Goal: Task Accomplishment & Management: Manage account settings

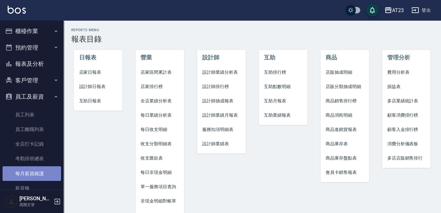
click at [39, 175] on link "每月薪資維護" at bounding box center [32, 173] width 59 height 15
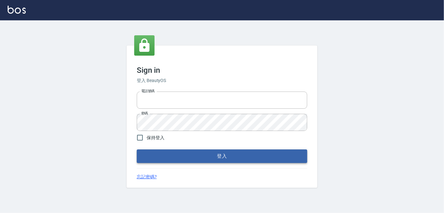
type input "0939367977"
drag, startPoint x: 228, startPoint y: 162, endPoint x: 228, endPoint y: 154, distance: 7.3
click at [228, 160] on button "登入" at bounding box center [222, 156] width 171 height 13
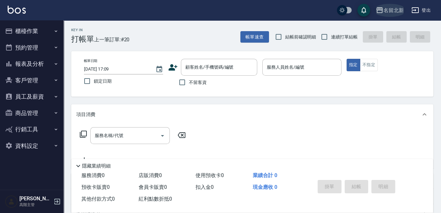
click at [389, 10] on div "名留北新" at bounding box center [394, 10] width 20 height 8
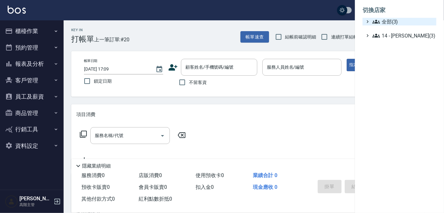
click at [388, 20] on span "全部(3)" at bounding box center [403, 22] width 61 height 8
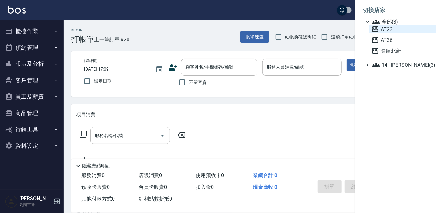
click at [389, 29] on span "AT23" at bounding box center [403, 29] width 62 height 8
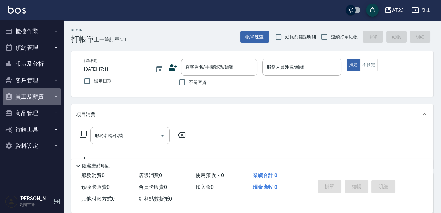
click at [35, 94] on button "員工及薪資" at bounding box center [32, 96] width 59 height 17
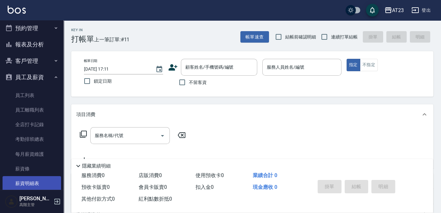
scroll to position [29, 0]
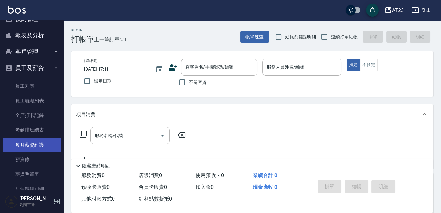
click at [36, 146] on link "每月薪資維護" at bounding box center [32, 145] width 59 height 15
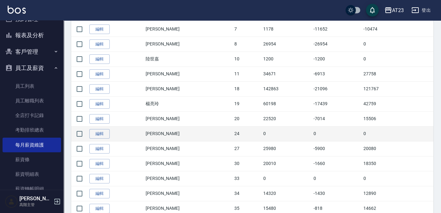
scroll to position [231, 0]
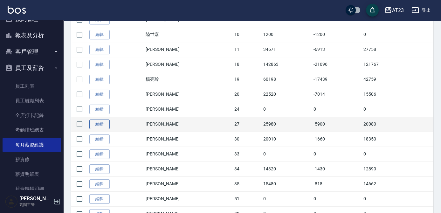
click at [104, 123] on link "編輯" at bounding box center [99, 125] width 20 height 10
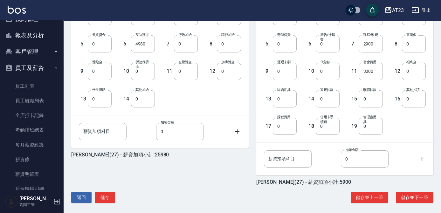
scroll to position [200, 0]
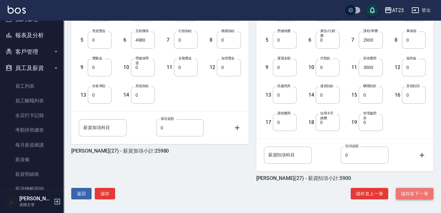
click at [401, 192] on button "儲存並下一筆" at bounding box center [415, 194] width 38 height 12
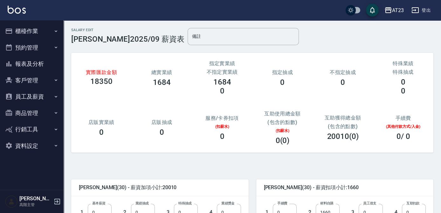
scroll to position [87, 0]
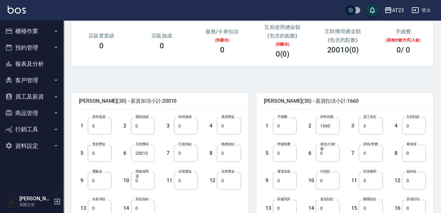
click at [148, 153] on input "20010" at bounding box center [143, 153] width 24 height 17
type input "10400"
click at [114, 128] on div "2 業績抽成 0 業績抽成" at bounding box center [133, 120] width 43 height 27
click at [100, 127] on input "0" at bounding box center [100, 125] width 24 height 17
type input "21000"
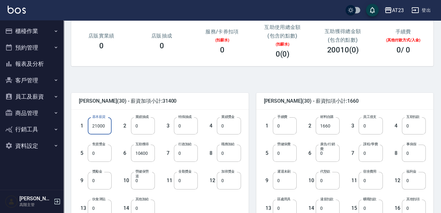
click at [173, 97] on div "林佩穎 (30) - 薪資加項小計:31400" at bounding box center [160, 101] width 178 height 17
click at [190, 181] on input "0" at bounding box center [186, 180] width 24 height 17
type input "1000"
click at [231, 149] on input "0" at bounding box center [229, 153] width 24 height 17
type input "500"
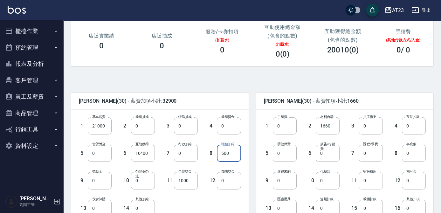
click at [374, 181] on input "0" at bounding box center [371, 180] width 24 height 17
type input "3000"
click at [341, 80] on div "林佩穎 (30) - 薪資加項小計:32900 1 基本薪資 21000 基本薪資 2 業績抽成 0 業績抽成 3 特殊抽成 0 特殊抽成 4 業績獎金 0 …" at bounding box center [250, 196] width 368 height 245
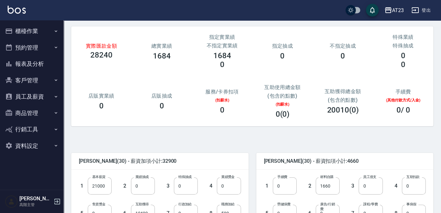
scroll to position [58, 0]
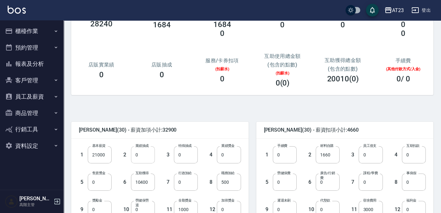
click at [153, 158] on input "0" at bounding box center [143, 154] width 24 height 17
type input "842"
click at [172, 132] on span "林佩穎 (30) - 薪資加項小計:33742" at bounding box center [160, 130] width 162 height 6
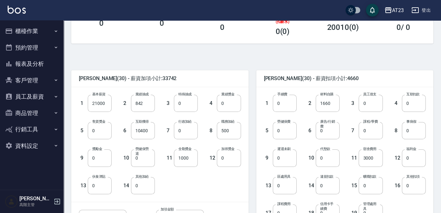
scroll to position [200, 0]
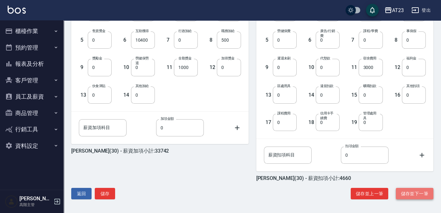
click at [421, 192] on button "儲存並下一筆" at bounding box center [415, 194] width 38 height 12
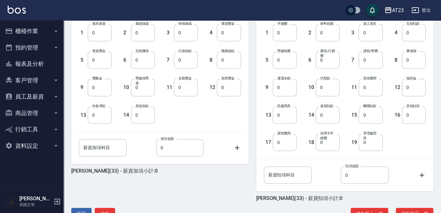
scroll to position [200, 0]
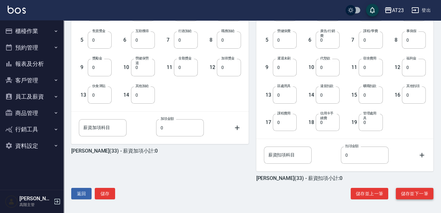
click at [409, 190] on button "儲存並下一筆" at bounding box center [415, 194] width 38 height 12
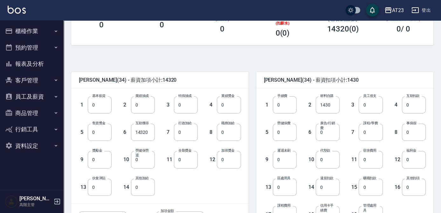
scroll to position [144, 0]
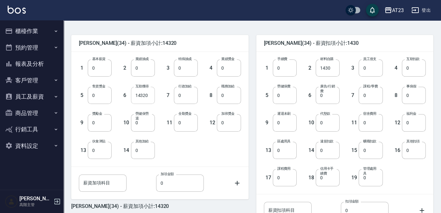
click at [152, 96] on input "14320" at bounding box center [143, 95] width 24 height 17
click at [154, 100] on input "4720" at bounding box center [143, 95] width 24 height 17
click at [152, 98] on input "47" at bounding box center [143, 95] width 24 height 17
click at [144, 94] on input "0" at bounding box center [143, 95] width 24 height 17
drag, startPoint x: 137, startPoint y: 95, endPoint x: 141, endPoint y: 94, distance: 3.8
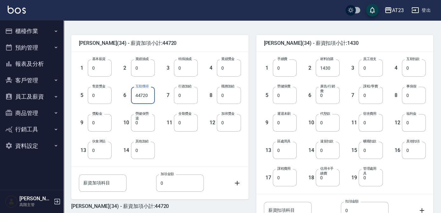
click at [139, 94] on input "44720" at bounding box center [143, 95] width 24 height 17
type input "4720"
click at [104, 69] on input "0" at bounding box center [100, 68] width 24 height 17
type input "21000"
click at [196, 149] on div "1 基本薪資 21000 基本薪資 2 業績抽成 0 業績抽成 3 特殊抽成 0 特殊抽成 4 業績獎金 0 業績獎金 5 售貨獎金 0 售貨獎金 6 互助獲…" at bounding box center [155, 104] width 172 height 110
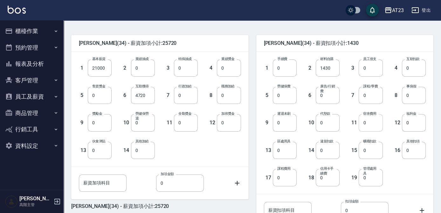
click at [375, 123] on input "0" at bounding box center [371, 122] width 24 height 17
type input "3000"
click at [404, 184] on div "1 手續費 0 手續費 2 材料自購 1430 材料自購 3 員工借支 0 員工借支 4 互助扣款 0 互助扣款 5 勞健保費 0 勞健保費 6 廣告/行銷費…" at bounding box center [340, 117] width 172 height 137
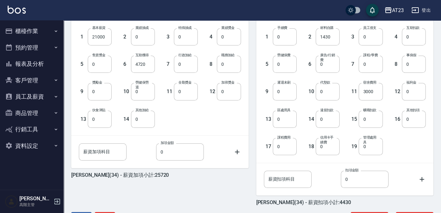
scroll to position [200, 0]
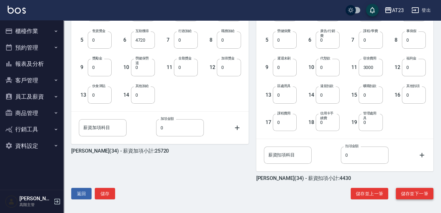
click at [419, 189] on button "儲存並下一筆" at bounding box center [415, 194] width 38 height 12
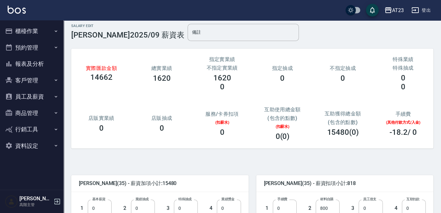
scroll to position [116, 0]
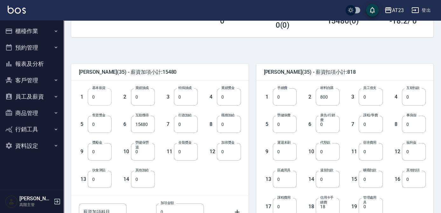
click at [97, 95] on input "0" at bounding box center [100, 96] width 24 height 17
type input "1000"
click at [206, 61] on div "周碩慧 (35) - 薪資加項小計:16480 1 基本薪資 1000 基本薪資 2 業績抽成 0 業績抽成 3 特殊抽成 0 特殊抽成 4 業績獎金 0 業…" at bounding box center [156, 161] width 185 height 210
click at [284, 124] on input "0" at bounding box center [285, 124] width 24 height 17
type input "2640"
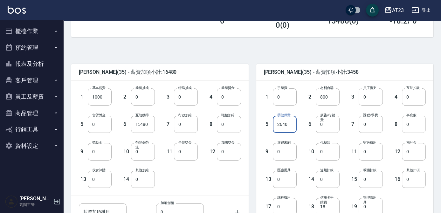
click at [419, 124] on input "0" at bounding box center [414, 124] width 24 height 17
type input "2000"
click at [386, 65] on div "周碩慧 (35) - 薪資扣項小計:5458" at bounding box center [345, 72] width 178 height 17
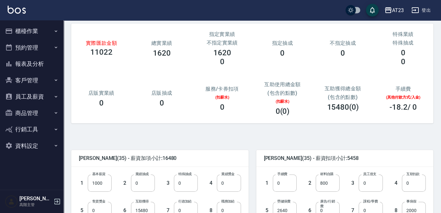
scroll to position [29, 0]
click at [103, 183] on input "1000" at bounding box center [100, 183] width 24 height 17
type input "10000"
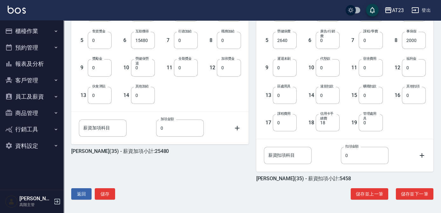
scroll to position [200, 0]
click at [417, 190] on button "儲存並下一筆" at bounding box center [415, 194] width 38 height 12
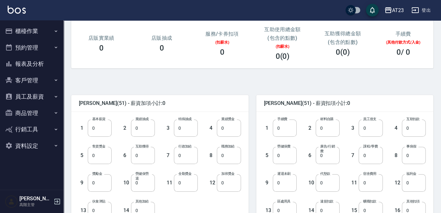
scroll to position [116, 0]
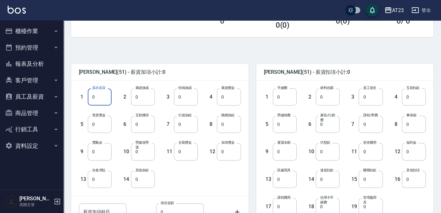
click at [95, 95] on input "0" at bounding box center [100, 96] width 24 height 17
type input "31000"
click at [182, 61] on div "李欣哲 (51) - 薪資加項小計:31000 1 基本薪資 31000 基本薪資 2 業績抽成 0 業績抽成 3 特殊抽成 0 特殊抽成 4 業績獎金 0 …" at bounding box center [156, 161] width 185 height 210
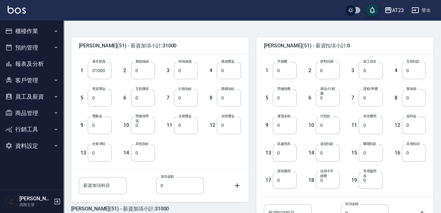
scroll to position [200, 0]
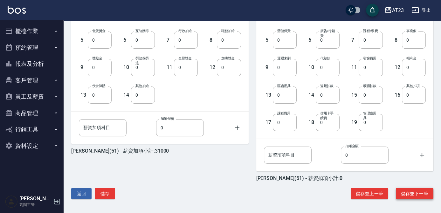
click at [412, 193] on button "儲存並下一筆" at bounding box center [415, 194] width 38 height 12
click at [412, 188] on button "儲存並下一筆" at bounding box center [415, 194] width 38 height 12
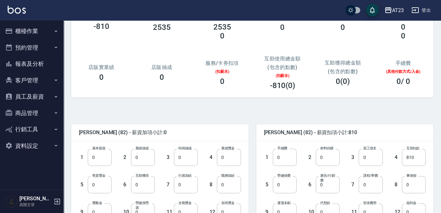
scroll to position [58, 0]
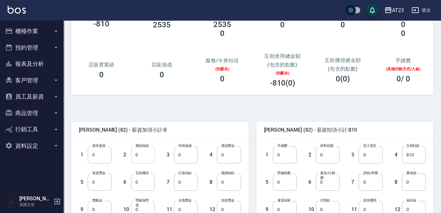
click at [145, 157] on input "0" at bounding box center [143, 154] width 24 height 17
type input "1268"
click at [419, 155] on input "810" at bounding box center [414, 154] width 24 height 17
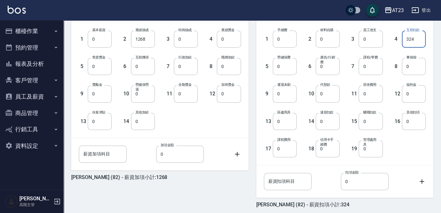
scroll to position [200, 0]
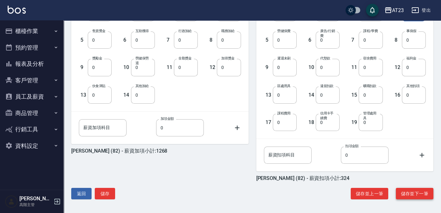
type input "324"
click at [409, 190] on button "儲存並下一筆" at bounding box center [415, 194] width 38 height 12
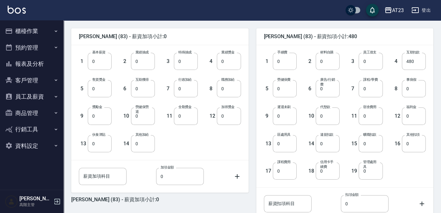
scroll to position [116, 0]
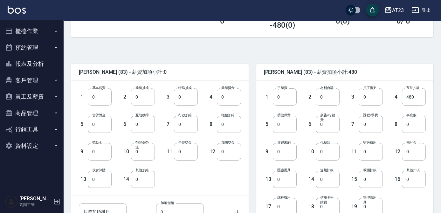
click at [142, 98] on input "0" at bounding box center [143, 96] width 24 height 17
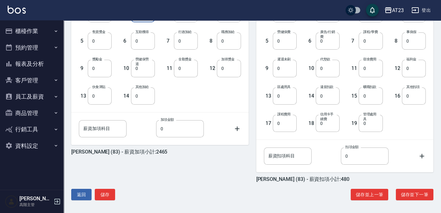
scroll to position [200, 0]
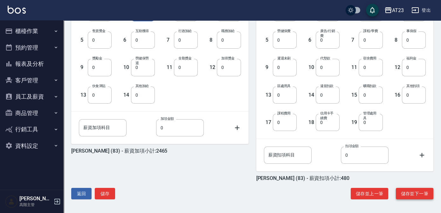
type input "2465"
click at [421, 193] on button "儲存並下一筆" at bounding box center [415, 194] width 38 height 12
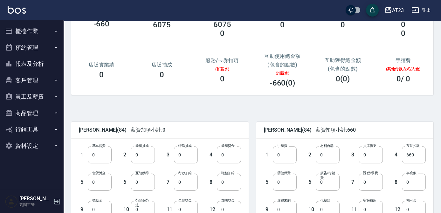
scroll to position [87, 0]
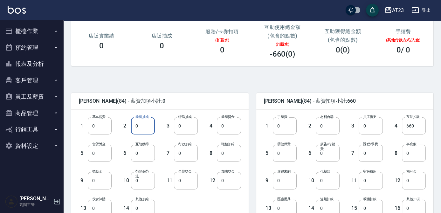
click at [142, 126] on input "0" at bounding box center [143, 125] width 24 height 17
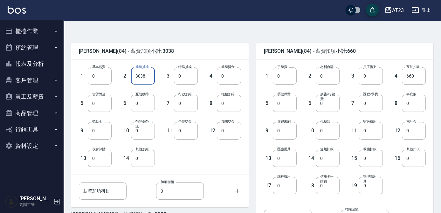
scroll to position [200, 0]
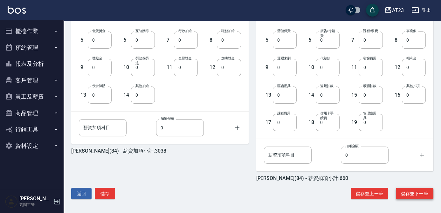
type input "3038"
click at [420, 193] on button "儲存並下一筆" at bounding box center [415, 194] width 38 height 12
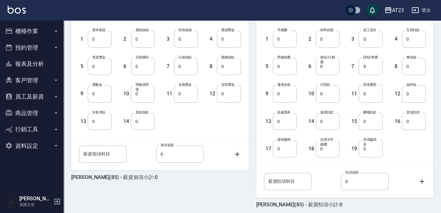
scroll to position [200, 0]
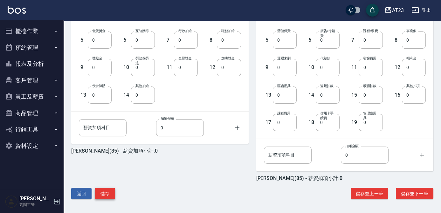
click at [112, 194] on button "儲存" at bounding box center [105, 194] width 20 height 12
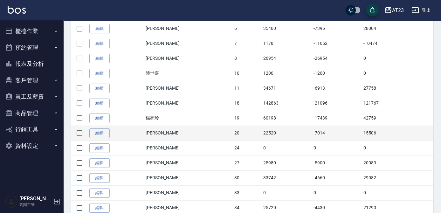
scroll to position [202, 0]
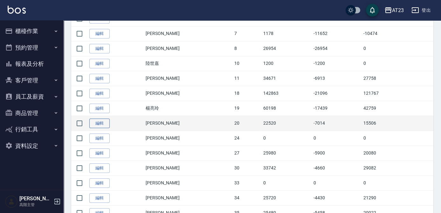
click at [101, 122] on link "編輯" at bounding box center [99, 124] width 20 height 10
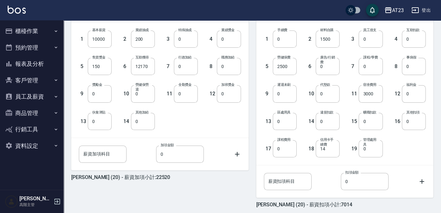
scroll to position [200, 0]
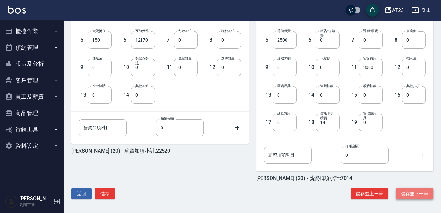
click at [410, 192] on button "儲存並下一筆" at bounding box center [415, 194] width 38 height 12
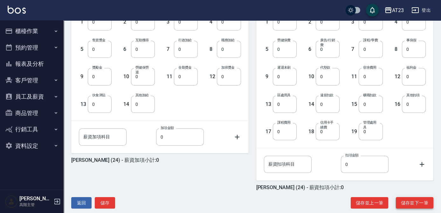
scroll to position [200, 0]
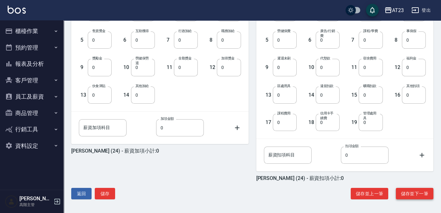
click at [414, 188] on button "儲存並下一筆" at bounding box center [415, 194] width 38 height 12
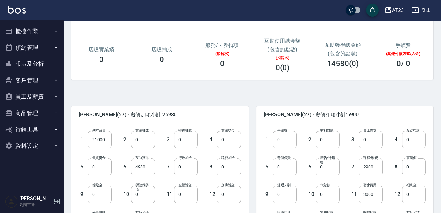
scroll to position [87, 0]
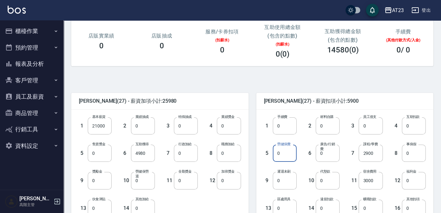
click at [287, 153] on input "0" at bounding box center [285, 153] width 24 height 17
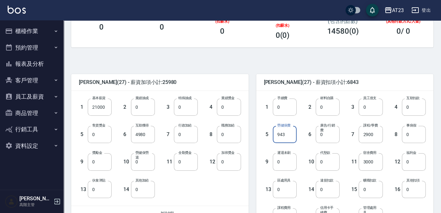
scroll to position [116, 0]
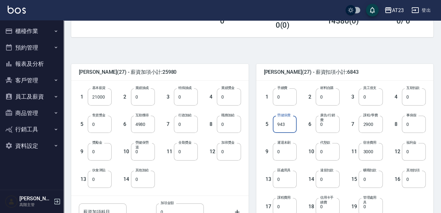
type input "943"
drag, startPoint x: 249, startPoint y: 65, endPoint x: 256, endPoint y: 65, distance: 6.7
click at [256, 65] on div "張銍庭 (27) - 薪資扣項小計:6843 1 手續費 0 手續費 2 材料自購 0 材料自購 3 員工借支 0 員工借支 4 互助扣款 0 互助扣款 5 …" at bounding box center [341, 161] width 185 height 210
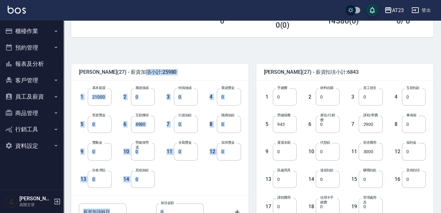
drag, startPoint x: 256, startPoint y: 65, endPoint x: 248, endPoint y: 66, distance: 8.0
click at [248, 66] on div "張銍庭 (27) - 薪資加項小計:25980 1 基本薪資 21000 基本薪資 2 業績抽成 0 業績抽成 3 特殊抽成 0 特殊抽成 4 業績獎金 0 …" at bounding box center [249, 161] width 370 height 210
click at [248, 53] on div "張銍庭 (27) - 薪資加項小計:25980 1 基本薪資 21000 基本薪資 2 業績抽成 0 業績抽成 3 特殊抽成 0 特殊抽成 4 業績獎金 0 …" at bounding box center [250, 167] width 368 height 245
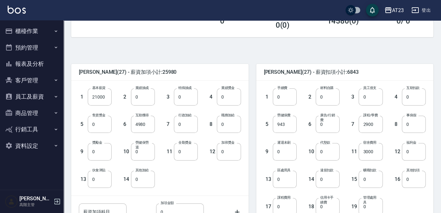
drag, startPoint x: 249, startPoint y: 81, endPoint x: 257, endPoint y: 81, distance: 7.3
click at [257, 81] on div "張銍庭 (27) - 薪資扣項小計:6843 1 手續費 0 手續費 2 材料自購 0 材料自購 3 員工借支 0 員工借支 4 互助扣款 0 互助扣款 5 …" at bounding box center [341, 161] width 185 height 210
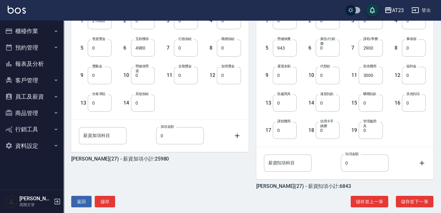
scroll to position [200, 0]
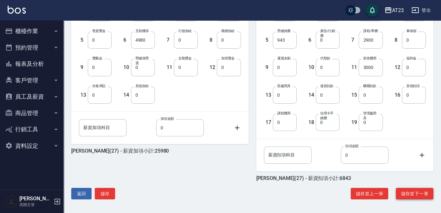
click at [414, 194] on button "儲存並下一筆" at bounding box center [415, 194] width 38 height 12
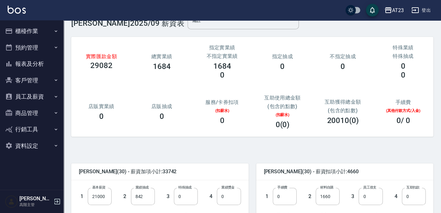
scroll to position [58, 0]
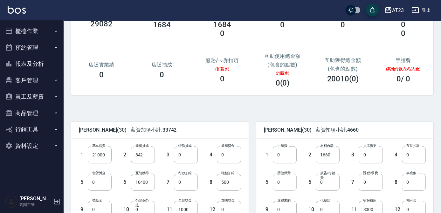
click at [287, 183] on input "0" at bounding box center [285, 182] width 24 height 17
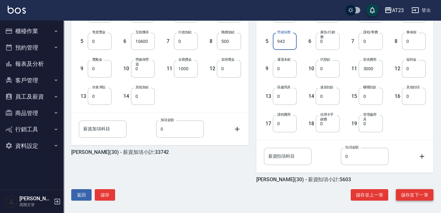
scroll to position [200, 0]
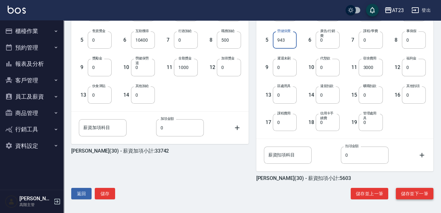
type input "943"
click at [423, 192] on button "儲存並下一筆" at bounding box center [415, 194] width 38 height 12
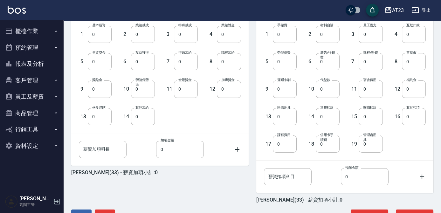
scroll to position [200, 0]
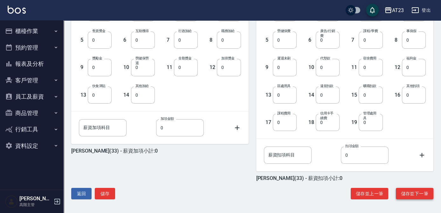
click at [419, 193] on button "儲存並下一筆" at bounding box center [415, 194] width 38 height 12
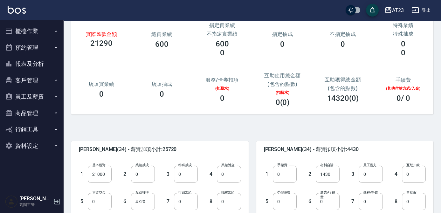
scroll to position [58, 0]
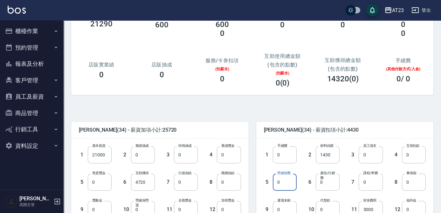
click at [292, 183] on input "0" at bounding box center [285, 182] width 24 height 17
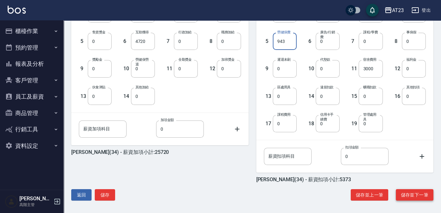
scroll to position [200, 0]
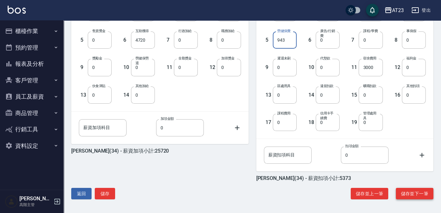
type input "943"
click at [418, 194] on button "儲存並下一筆" at bounding box center [415, 194] width 38 height 12
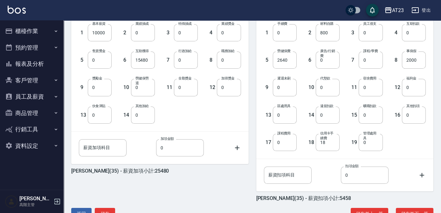
scroll to position [200, 0]
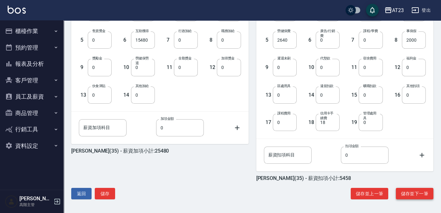
click at [411, 193] on button "儲存並下一筆" at bounding box center [415, 194] width 38 height 12
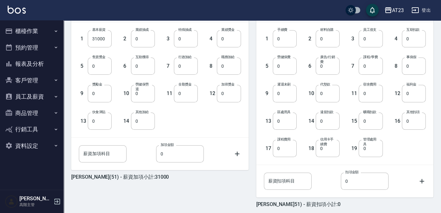
scroll to position [200, 0]
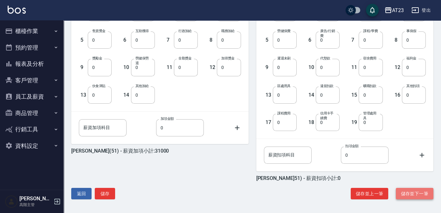
click at [418, 193] on button "儲存並下一筆" at bounding box center [415, 194] width 38 height 12
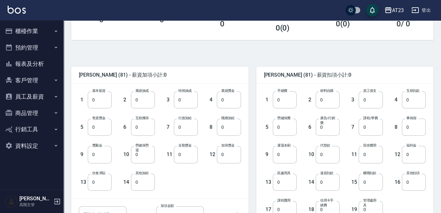
scroll to position [116, 0]
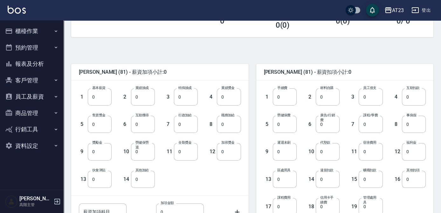
click at [36, 96] on button "員工及薪資" at bounding box center [32, 96] width 59 height 17
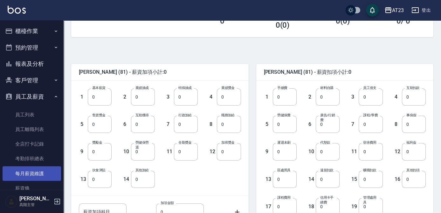
click at [32, 171] on link "每月薪資維護" at bounding box center [32, 173] width 59 height 15
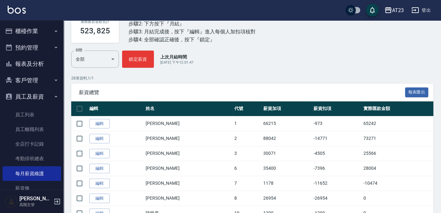
scroll to position [87, 0]
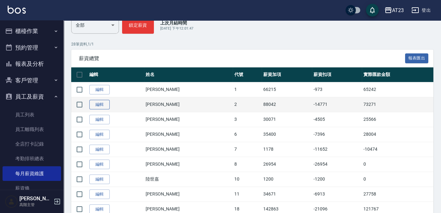
click at [99, 101] on link "編輯" at bounding box center [99, 105] width 20 height 10
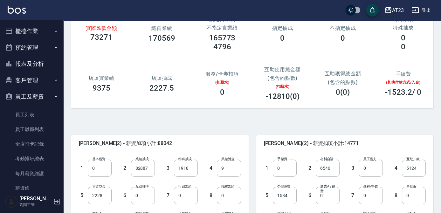
scroll to position [87, 0]
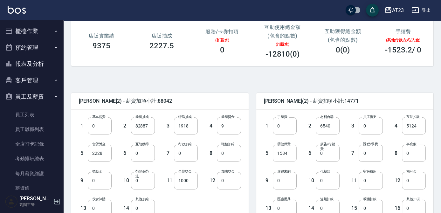
click at [288, 156] on input "1584" at bounding box center [285, 153] width 24 height 17
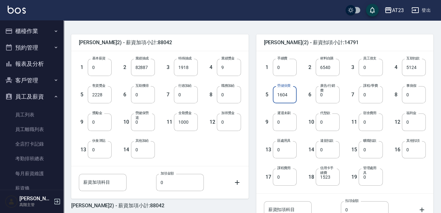
scroll to position [200, 0]
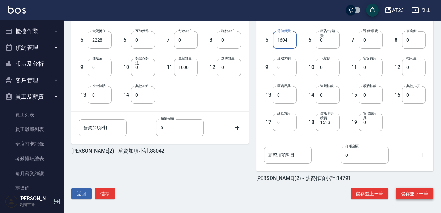
type input "1604"
click at [415, 191] on button "儲存並下一筆" at bounding box center [415, 194] width 38 height 12
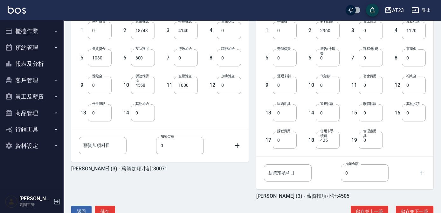
scroll to position [200, 0]
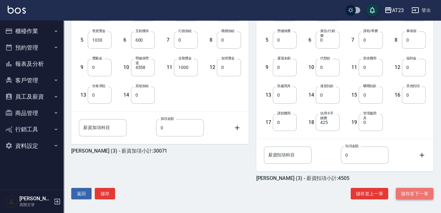
click at [411, 191] on button "儲存並下一筆" at bounding box center [415, 194] width 38 height 12
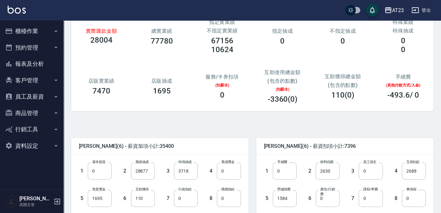
scroll to position [58, 0]
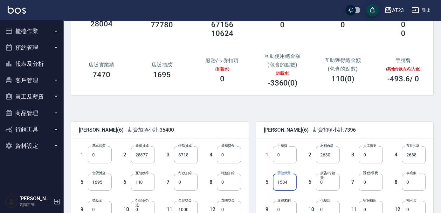
click at [285, 182] on input "1584" at bounding box center [285, 182] width 24 height 17
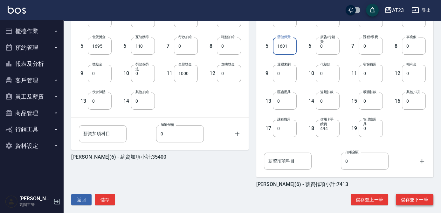
scroll to position [200, 0]
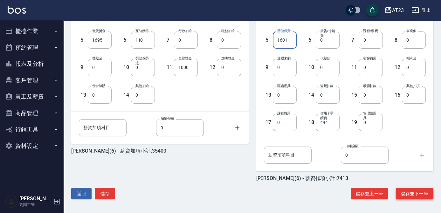
type input "1601"
click at [418, 192] on button "儲存並下一筆" at bounding box center [415, 194] width 38 height 12
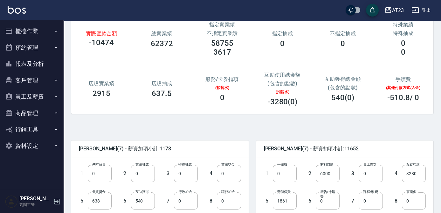
scroll to position [116, 0]
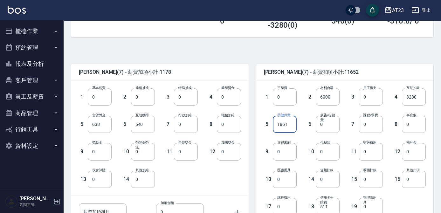
click at [288, 128] on input "1861" at bounding box center [285, 124] width 24 height 17
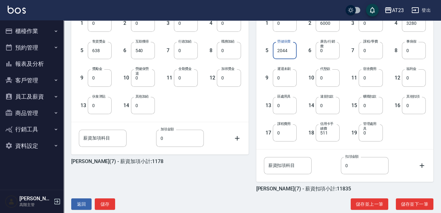
scroll to position [200, 0]
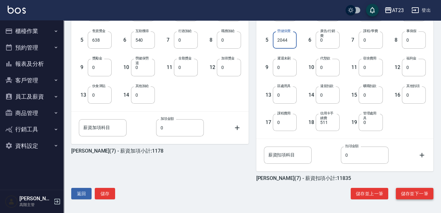
type input "2044"
click at [414, 195] on button "儲存並下一筆" at bounding box center [415, 194] width 38 height 12
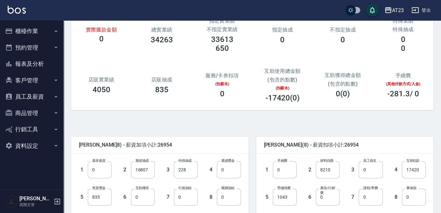
scroll to position [116, 0]
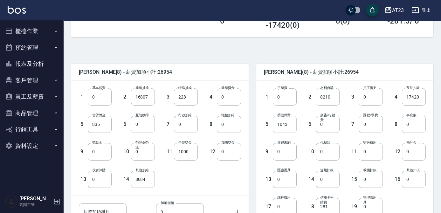
click at [291, 129] on input "1043" at bounding box center [285, 124] width 24 height 17
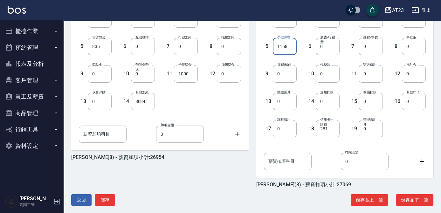
scroll to position [200, 0]
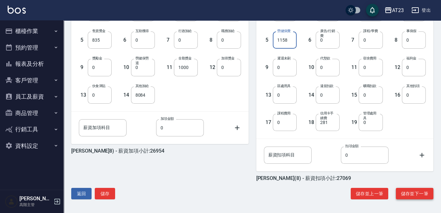
type input "1158"
click at [419, 191] on button "儲存並下一筆" at bounding box center [415, 194] width 38 height 12
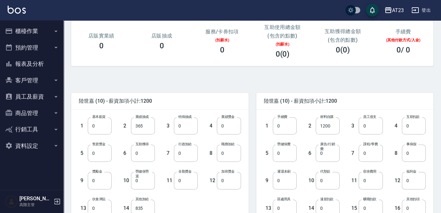
scroll to position [200, 0]
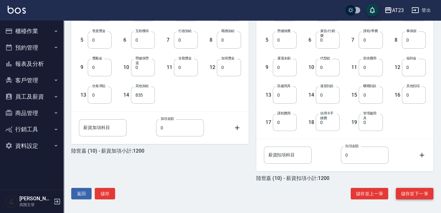
click at [411, 194] on button "儲存並下一筆" at bounding box center [415, 194] width 38 height 12
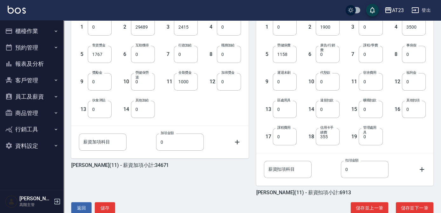
scroll to position [200, 0]
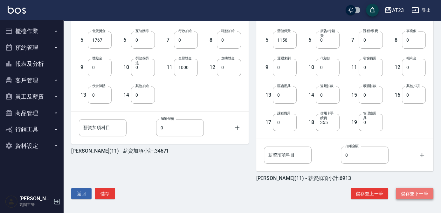
click at [413, 194] on button "儲存並下一筆" at bounding box center [415, 194] width 38 height 12
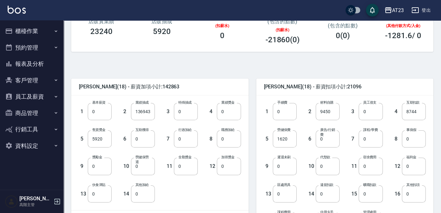
scroll to position [116, 0]
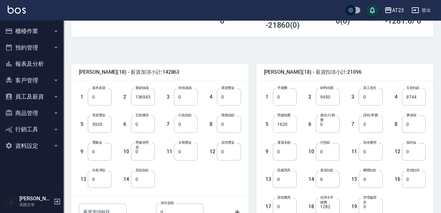
click at [289, 124] on input "1620" at bounding box center [285, 124] width 24 height 17
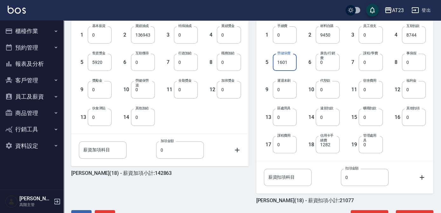
scroll to position [200, 0]
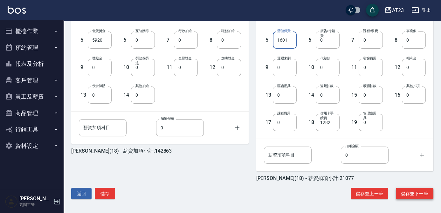
type input "1601"
click at [409, 189] on button "儲存並下一筆" at bounding box center [415, 194] width 38 height 12
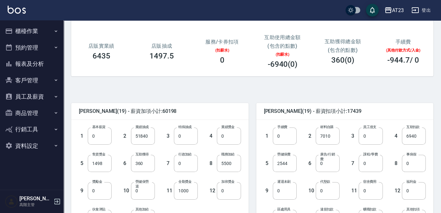
scroll to position [87, 0]
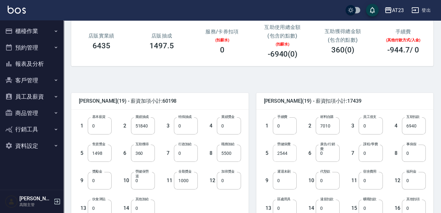
click at [292, 155] on input "2544" at bounding box center [285, 153] width 24 height 17
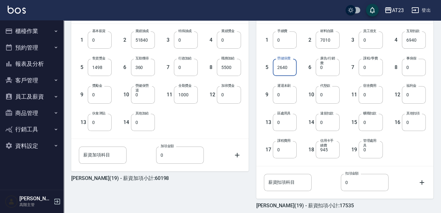
scroll to position [200, 0]
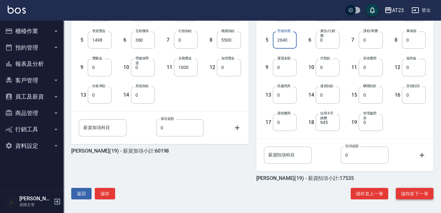
type input "2640"
click at [415, 191] on button "儲存並下一筆" at bounding box center [415, 194] width 38 height 12
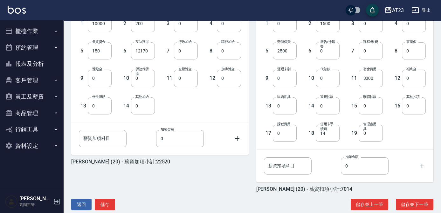
scroll to position [200, 0]
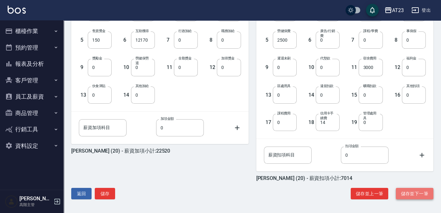
click at [409, 189] on button "儲存並下一筆" at bounding box center [415, 194] width 38 height 12
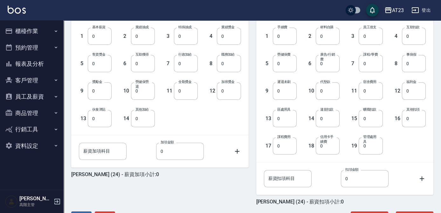
scroll to position [200, 0]
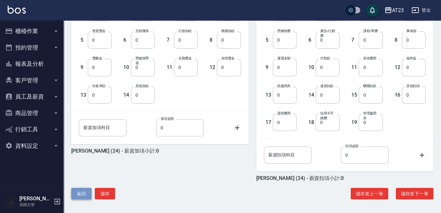
click at [83, 193] on button "返回" at bounding box center [81, 194] width 20 height 12
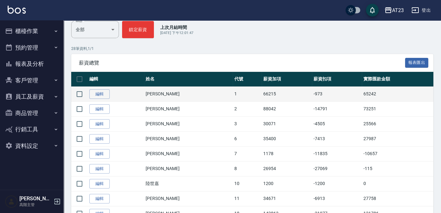
scroll to position [87, 0]
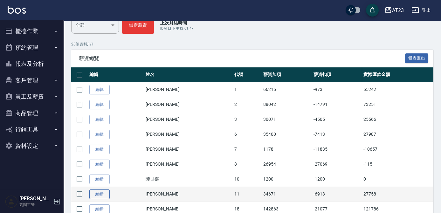
click at [101, 191] on link "編輯" at bounding box center [99, 195] width 20 height 10
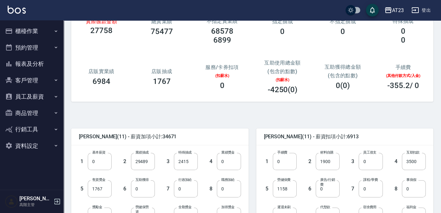
scroll to position [58, 0]
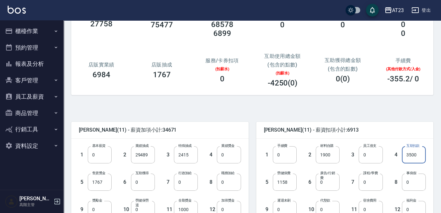
click at [420, 153] on input "3500" at bounding box center [414, 154] width 24 height 17
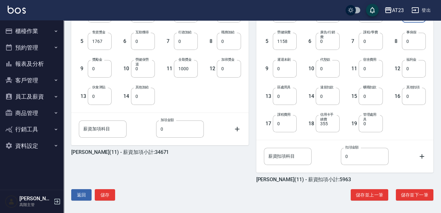
scroll to position [200, 0]
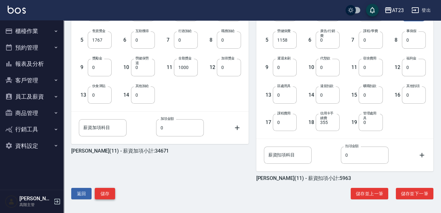
type input "2550"
click at [99, 192] on button "儲存" at bounding box center [105, 194] width 20 height 12
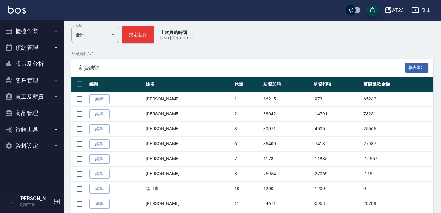
scroll to position [87, 0]
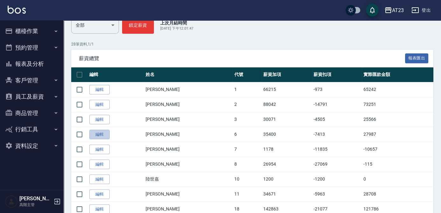
click at [104, 131] on link "編輯" at bounding box center [99, 135] width 20 height 10
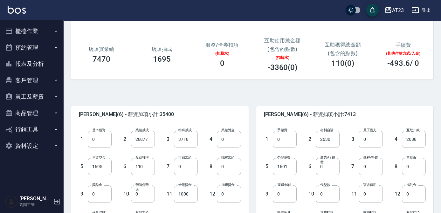
scroll to position [87, 0]
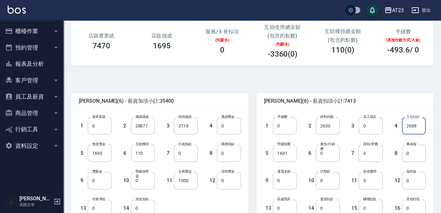
click at [418, 124] on input "2688" at bounding box center [414, 125] width 24 height 17
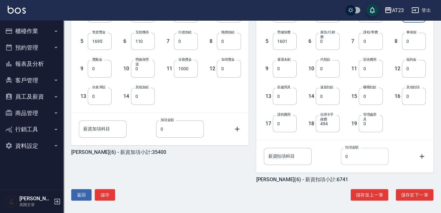
scroll to position [200, 0]
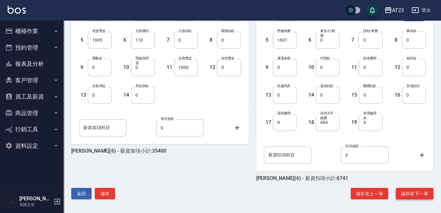
type input "2016"
click at [406, 197] on button "儲存並下一筆" at bounding box center [415, 194] width 38 height 12
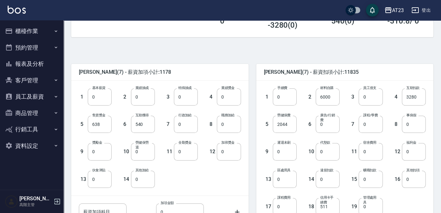
scroll to position [200, 0]
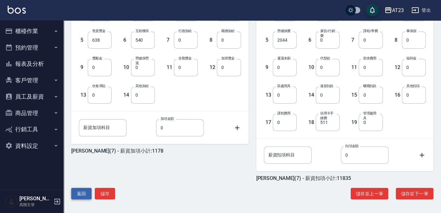
click at [84, 193] on button "返回" at bounding box center [81, 194] width 20 height 12
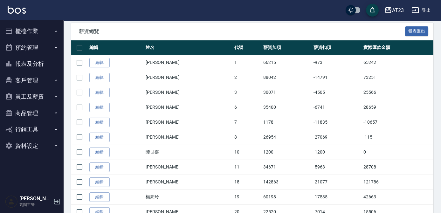
scroll to position [116, 0]
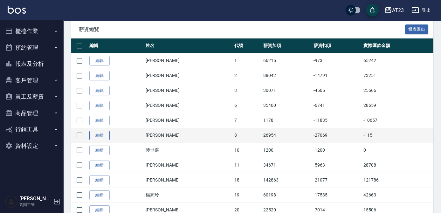
click at [98, 132] on link "編輯" at bounding box center [99, 136] width 20 height 10
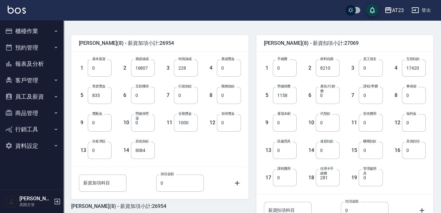
scroll to position [200, 0]
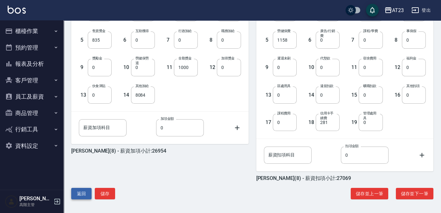
click at [83, 194] on button "返回" at bounding box center [81, 194] width 20 height 12
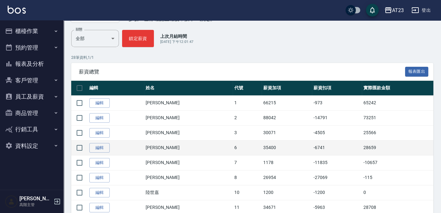
scroll to position [87, 0]
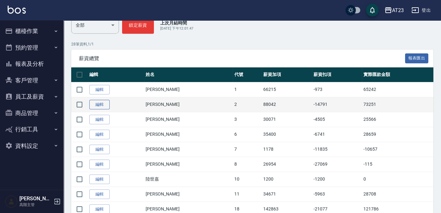
drag, startPoint x: 102, startPoint y: 98, endPoint x: 102, endPoint y: 103, distance: 4.8
click at [102, 98] on td "編輯" at bounding box center [116, 104] width 56 height 15
click at [102, 103] on link "編輯" at bounding box center [99, 105] width 20 height 10
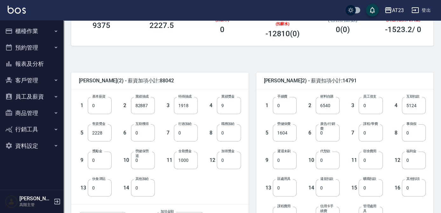
scroll to position [116, 0]
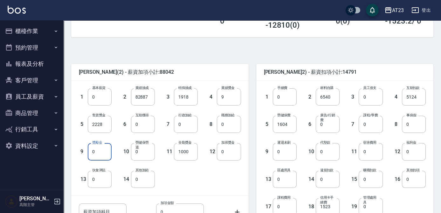
click at [94, 154] on input "0" at bounding box center [100, 151] width 24 height 17
type input "0"
drag, startPoint x: 332, startPoint y: 155, endPoint x: 340, endPoint y: 156, distance: 8.4
click at [332, 155] on input "0" at bounding box center [328, 151] width 24 height 17
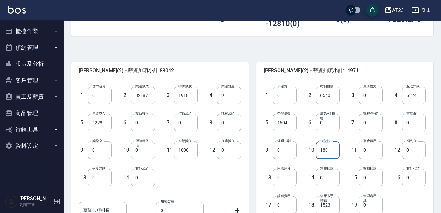
scroll to position [200, 0]
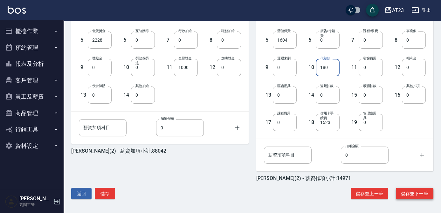
type input "180"
click at [406, 192] on button "儲存並下一筆" at bounding box center [415, 194] width 38 height 12
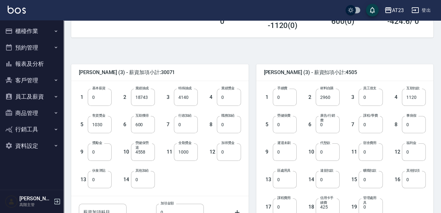
scroll to position [116, 0]
click at [334, 154] on input "0" at bounding box center [328, 151] width 24 height 17
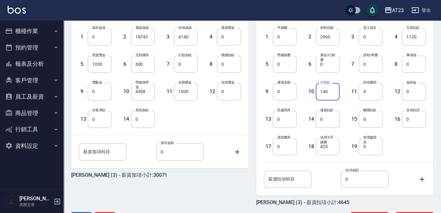
scroll to position [200, 0]
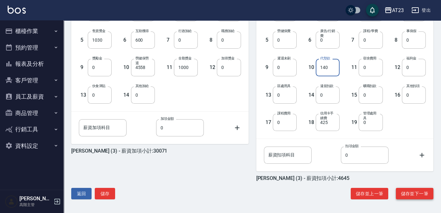
type input "140"
click at [424, 194] on button "儲存並下一筆" at bounding box center [415, 194] width 38 height 12
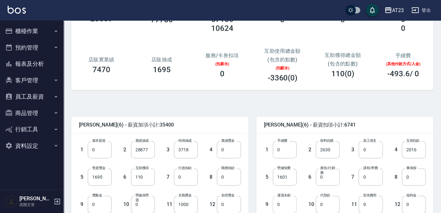
scroll to position [116, 0]
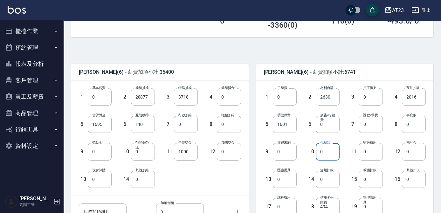
click at [327, 152] on input "0" at bounding box center [328, 151] width 24 height 17
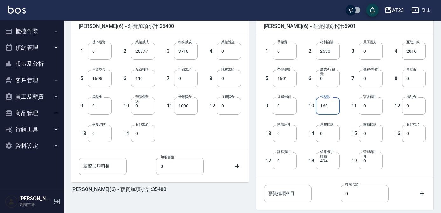
scroll to position [200, 0]
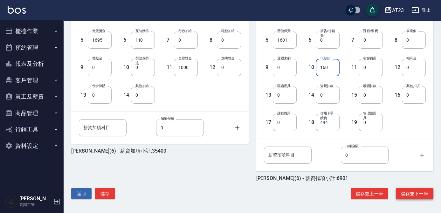
type input "160"
click at [430, 191] on button "儲存並下一筆" at bounding box center [415, 194] width 38 height 12
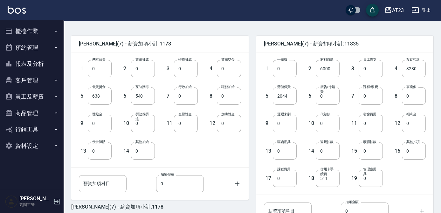
scroll to position [144, 0]
click at [288, 123] on input "0" at bounding box center [285, 122] width 24 height 17
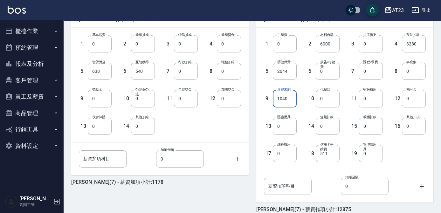
scroll to position [200, 0]
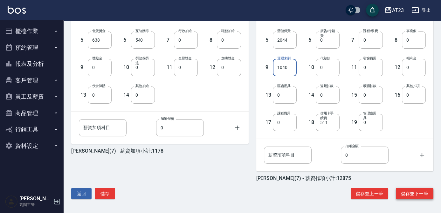
type input "1040"
click at [406, 193] on button "儲存並下一筆" at bounding box center [415, 194] width 38 height 12
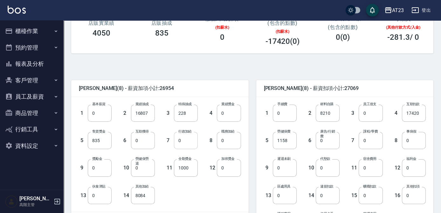
scroll to position [116, 0]
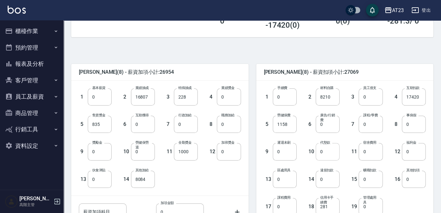
click at [333, 151] on input "0" at bounding box center [328, 151] width 24 height 17
type input "100"
click at [140, 178] on input "8084" at bounding box center [143, 179] width 24 height 17
click at [139, 178] on input "8084" at bounding box center [143, 179] width 24 height 17
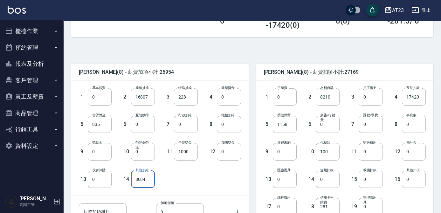
drag, startPoint x: 158, startPoint y: 180, endPoint x: 148, endPoint y: 179, distance: 10.5
click at [158, 180] on div "1 基本薪資 0 基本薪資 2 業績抽成 16807 業績抽成 3 特殊抽成 228 特殊抽成 4 業績獎金 0 業績獎金 5 售貨獎金 835 售貨獎金 6…" at bounding box center [155, 133] width 172 height 110
click at [148, 179] on input "8084" at bounding box center [143, 179] width 24 height 17
type input "8184"
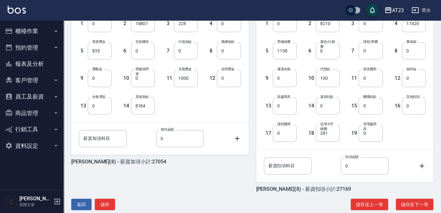
scroll to position [200, 0]
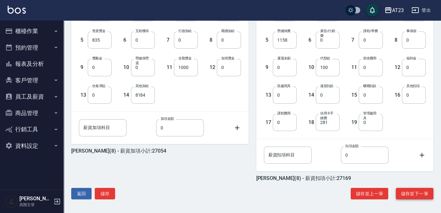
click at [410, 193] on button "儲存並下一筆" at bounding box center [415, 194] width 38 height 12
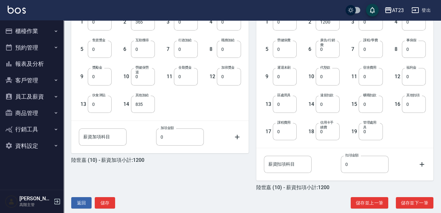
scroll to position [200, 0]
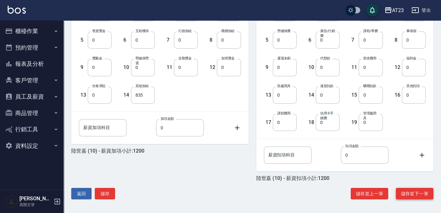
click at [420, 194] on button "儲存並下一筆" at bounding box center [415, 194] width 38 height 12
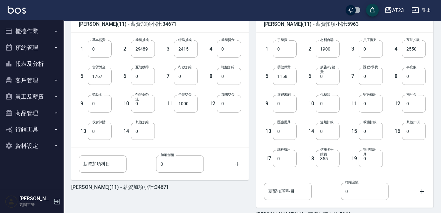
scroll to position [200, 0]
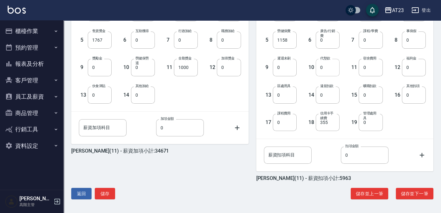
click at [325, 67] on input "0" at bounding box center [328, 67] width 24 height 17
type input "240"
click at [405, 192] on button "儲存並下一筆" at bounding box center [415, 194] width 38 height 12
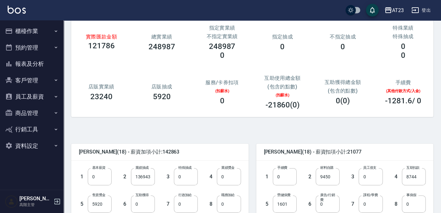
scroll to position [87, 0]
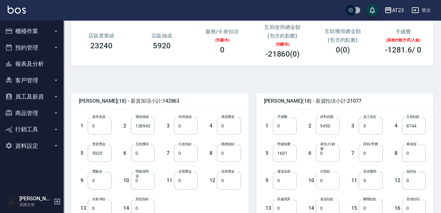
click at [327, 179] on input "0" at bounding box center [328, 180] width 24 height 17
type input "900"
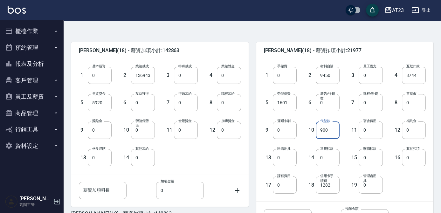
scroll to position [200, 0]
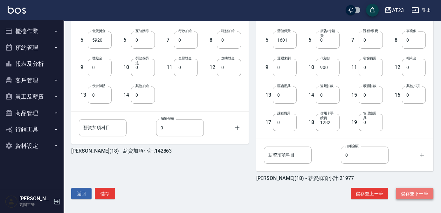
click at [418, 193] on button "儲存並下一筆" at bounding box center [415, 194] width 38 height 12
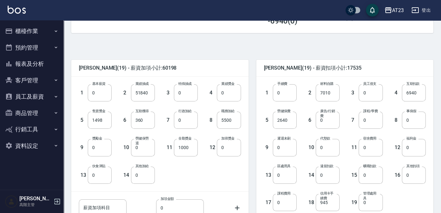
scroll to position [144, 0]
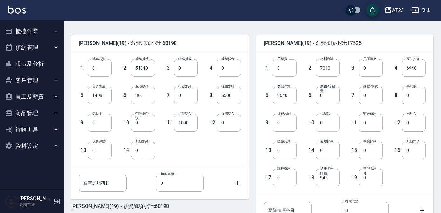
click at [329, 123] on input "0" at bounding box center [328, 122] width 24 height 17
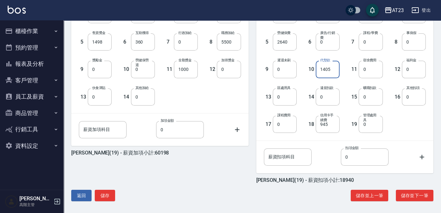
scroll to position [200, 0]
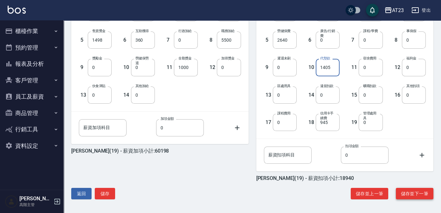
type input "1405"
drag, startPoint x: 406, startPoint y: 199, endPoint x: 409, endPoint y: 196, distance: 3.8
click at [407, 199] on button "儲存並下一筆" at bounding box center [415, 194] width 38 height 12
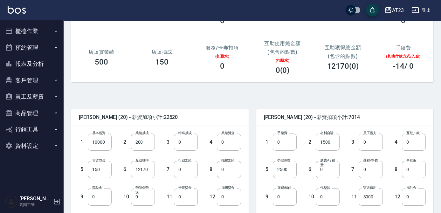
scroll to position [87, 0]
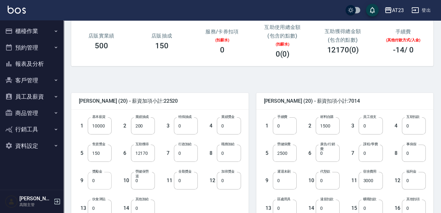
click at [93, 182] on input "0" at bounding box center [100, 180] width 24 height 17
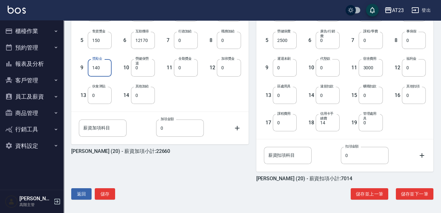
scroll to position [200, 0]
type input "140"
click at [412, 193] on button "儲存並下一筆" at bounding box center [415, 194] width 38 height 12
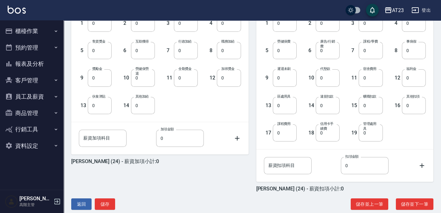
scroll to position [200, 0]
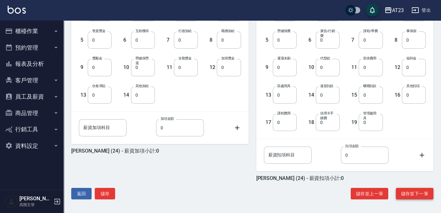
click at [416, 193] on button "儲存並下一筆" at bounding box center [415, 194] width 38 height 12
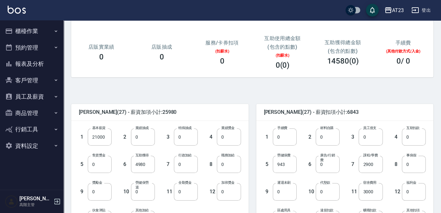
scroll to position [116, 0]
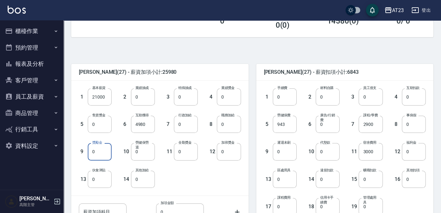
click at [108, 153] on input "0" at bounding box center [100, 151] width 24 height 17
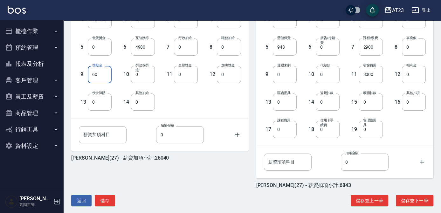
scroll to position [200, 0]
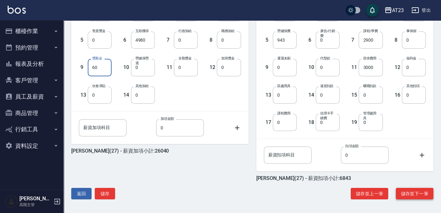
type input "60"
click at [407, 197] on button "儲存並下一筆" at bounding box center [415, 194] width 38 height 12
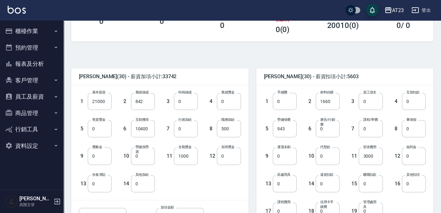
scroll to position [116, 0]
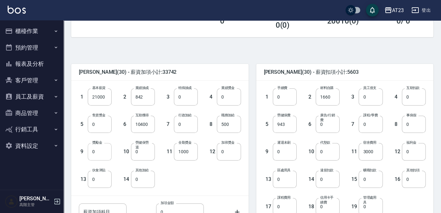
click at [103, 153] on input "0" at bounding box center [100, 151] width 24 height 17
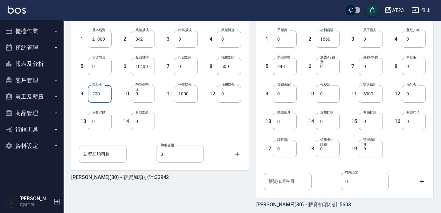
scroll to position [200, 0]
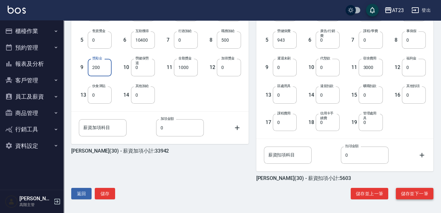
type input "200"
click at [413, 193] on button "儲存並下一筆" at bounding box center [415, 194] width 38 height 12
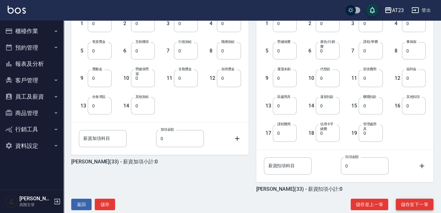
scroll to position [200, 0]
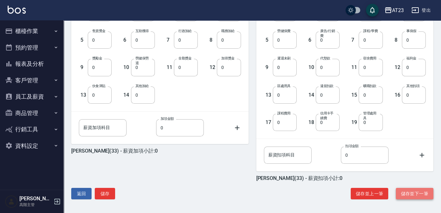
click at [407, 192] on button "儲存並下一筆" at bounding box center [415, 194] width 38 height 12
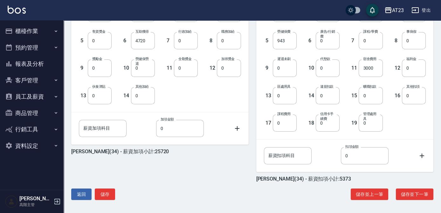
scroll to position [200, 0]
click at [405, 196] on button "儲存並下一筆" at bounding box center [415, 194] width 38 height 12
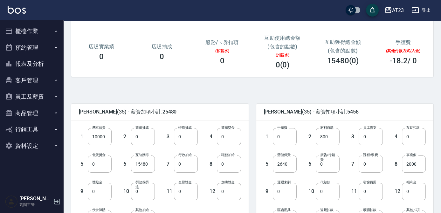
scroll to position [87, 0]
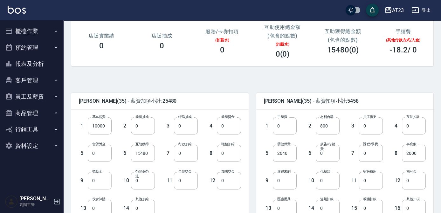
click at [101, 183] on input "0" at bounding box center [100, 180] width 24 height 17
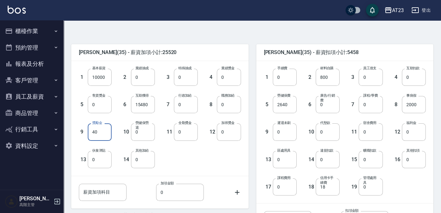
scroll to position [200, 0]
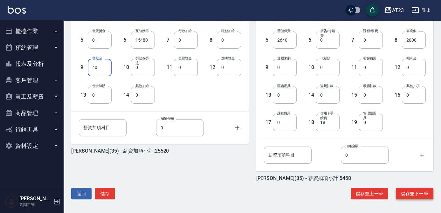
type input "40"
click at [411, 195] on button "儲存並下一筆" at bounding box center [415, 194] width 38 height 12
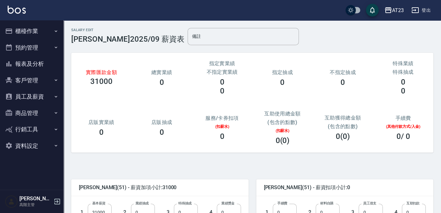
click at [30, 68] on button "報表及分析" at bounding box center [32, 64] width 59 height 17
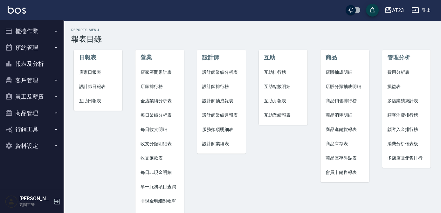
click at [165, 146] on span "收支分類明細表" at bounding box center [160, 144] width 39 height 7
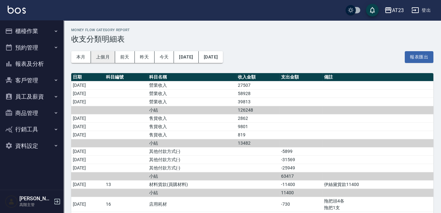
click at [111, 58] on button "上個月" at bounding box center [103, 57] width 24 height 12
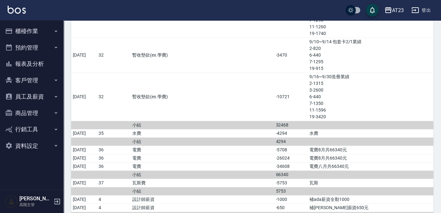
scroll to position [1707, 0]
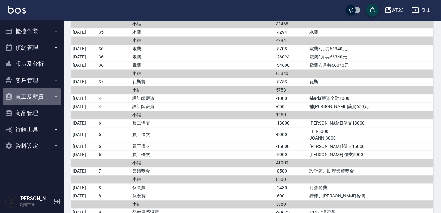
click at [22, 95] on button "員工及薪資" at bounding box center [32, 96] width 59 height 17
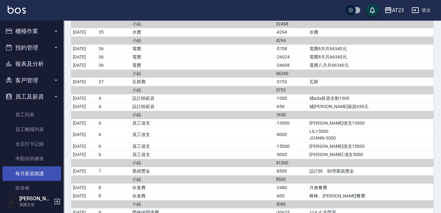
click at [35, 174] on link "每月薪資維護" at bounding box center [32, 173] width 59 height 15
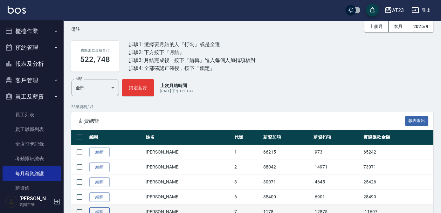
scroll to position [87, 0]
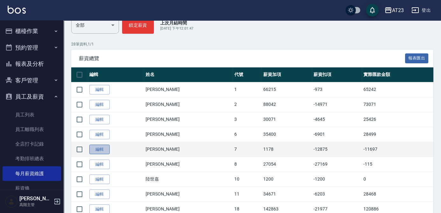
click at [104, 146] on link "編輯" at bounding box center [99, 150] width 20 height 10
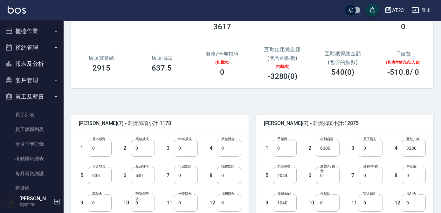
scroll to position [116, 0]
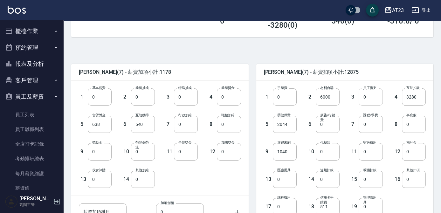
click at [368, 98] on input "0" at bounding box center [371, 96] width 24 height 17
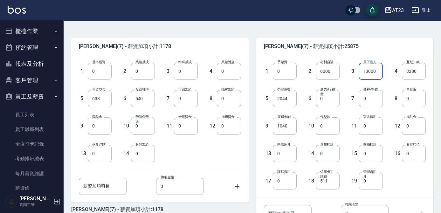
scroll to position [200, 0]
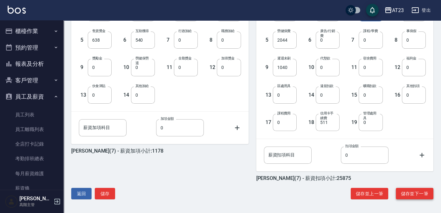
type input "13000"
click at [410, 196] on button "儲存並下一筆" at bounding box center [415, 194] width 38 height 12
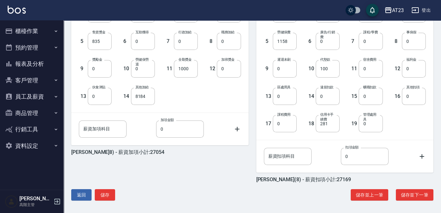
scroll to position [200, 0]
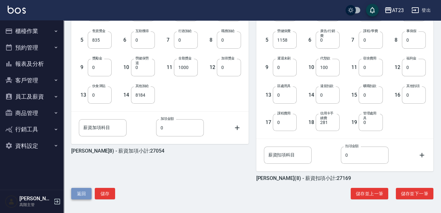
click at [86, 188] on button "返回" at bounding box center [81, 194] width 20 height 12
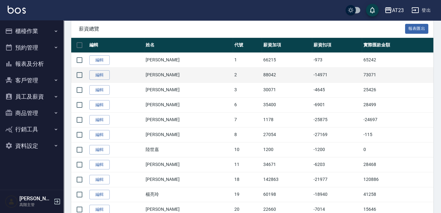
scroll to position [116, 0]
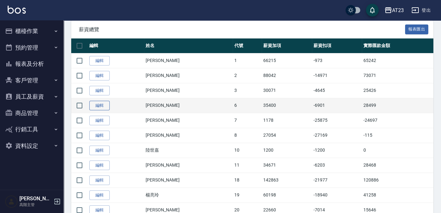
click at [99, 104] on link "編輯" at bounding box center [99, 106] width 20 height 10
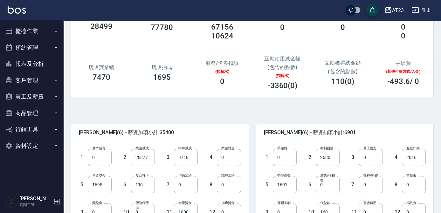
scroll to position [87, 0]
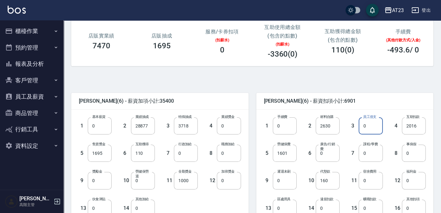
click at [368, 127] on input "0" at bounding box center [371, 125] width 24 height 17
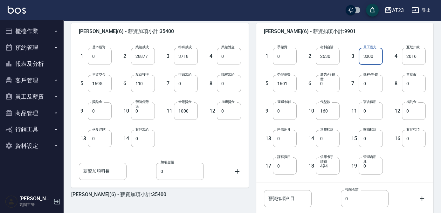
scroll to position [200, 0]
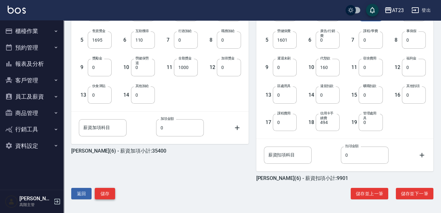
type input "3000"
click at [101, 193] on button "儲存" at bounding box center [105, 194] width 20 height 12
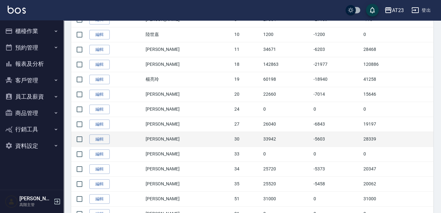
scroll to position [173, 0]
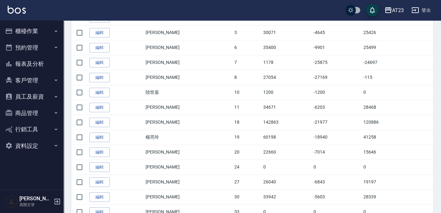
click at [95, 180] on link "編輯" at bounding box center [99, 183] width 20 height 10
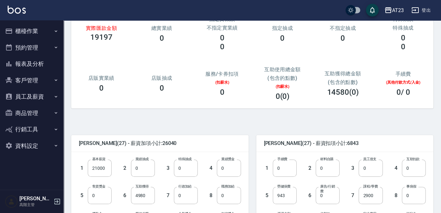
scroll to position [58, 0]
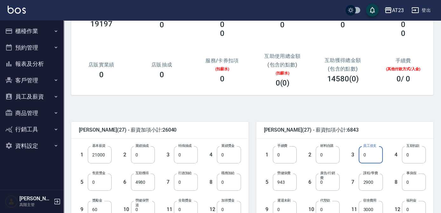
click at [376, 157] on input "0" at bounding box center [371, 154] width 24 height 17
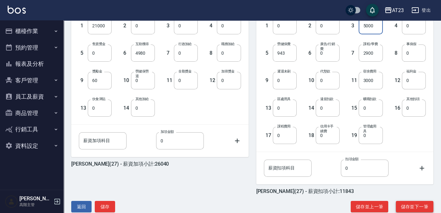
scroll to position [200, 0]
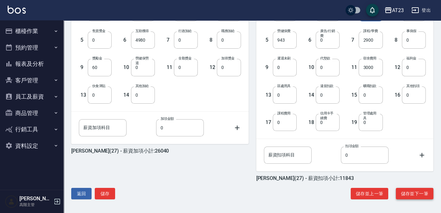
type input "5000"
click at [420, 193] on button "儲存並下一筆" at bounding box center [415, 194] width 38 height 12
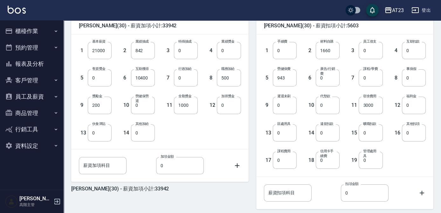
scroll to position [200, 0]
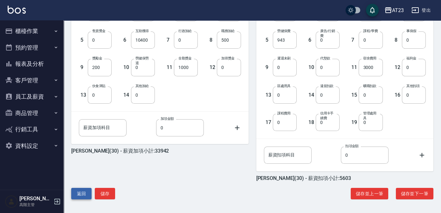
click at [81, 190] on button "返回" at bounding box center [81, 194] width 20 height 12
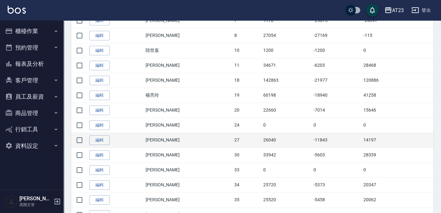
scroll to position [231, 0]
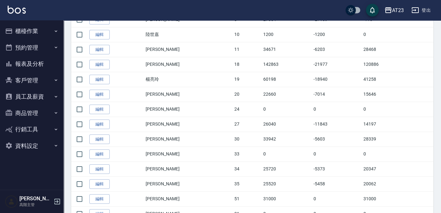
click at [103, 81] on link "編輯" at bounding box center [99, 80] width 20 height 10
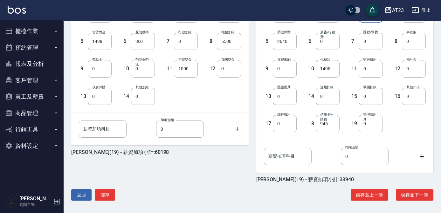
scroll to position [200, 0]
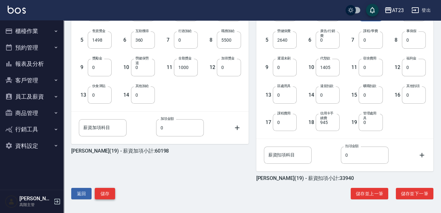
type input "15000"
click at [96, 189] on button "儲存" at bounding box center [105, 194] width 20 height 12
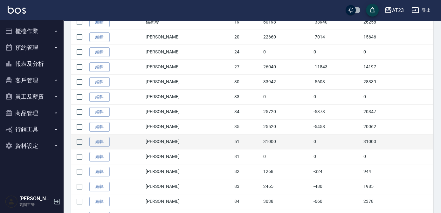
scroll to position [289, 0]
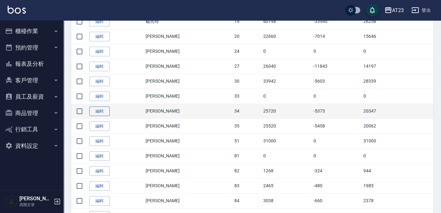
click at [98, 110] on link "編輯" at bounding box center [99, 112] width 20 height 10
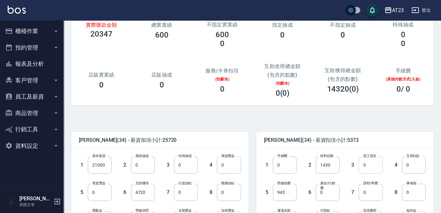
scroll to position [58, 0]
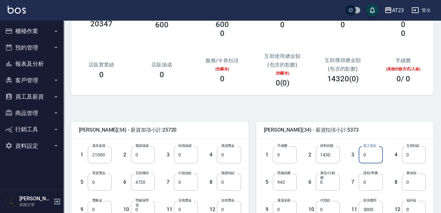
click at [372, 152] on input "0" at bounding box center [371, 154] width 24 height 17
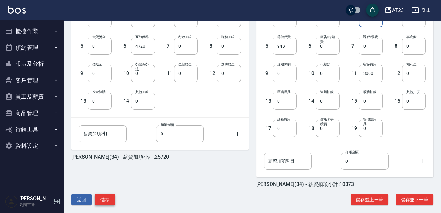
scroll to position [200, 0]
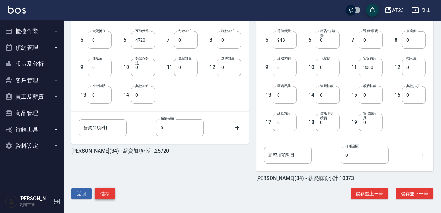
type input "5000"
click at [107, 193] on button "儲存" at bounding box center [105, 194] width 20 height 12
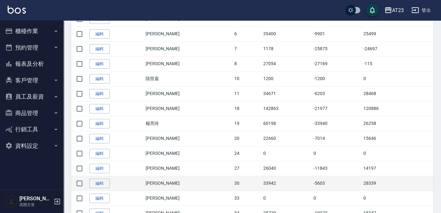
scroll to position [202, 0]
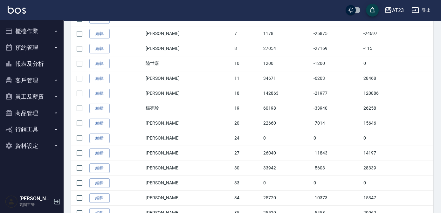
click at [41, 97] on button "員工及薪資" at bounding box center [32, 96] width 59 height 17
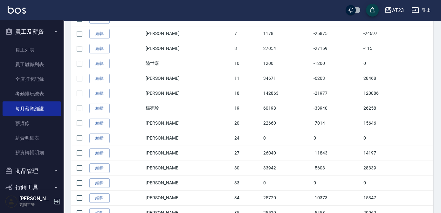
scroll to position [87, 0]
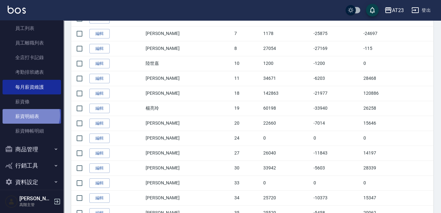
click at [31, 115] on link "薪資明細表" at bounding box center [32, 116] width 59 height 15
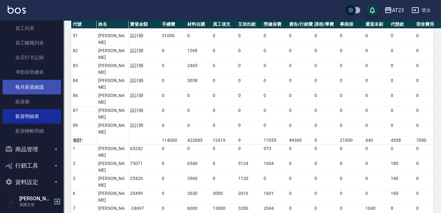
click at [28, 93] on link "每月薪資維護" at bounding box center [32, 87] width 59 height 15
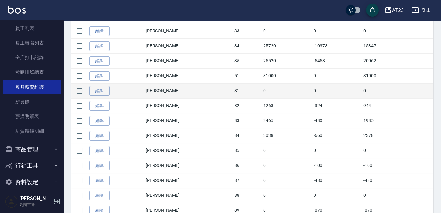
scroll to position [392, 0]
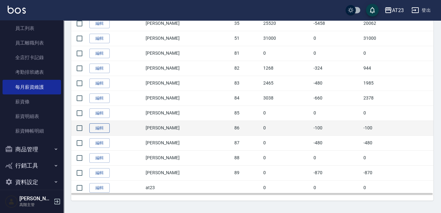
click at [95, 129] on link "編輯" at bounding box center [99, 128] width 20 height 10
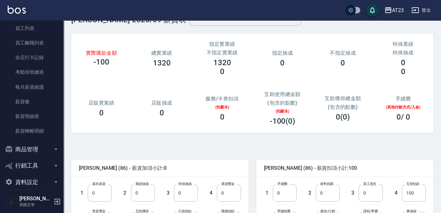
scroll to position [87, 0]
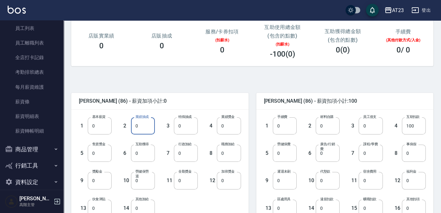
click at [149, 127] on input "0" at bounding box center [143, 125] width 24 height 17
type input "660"
drag, startPoint x: 421, startPoint y: 127, endPoint x: 418, endPoint y: 126, distance: 4.1
click at [421, 127] on input "100" at bounding box center [414, 125] width 24 height 17
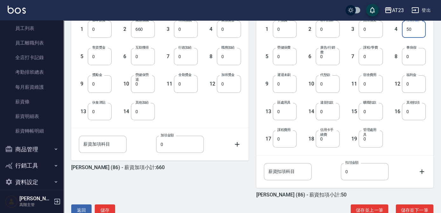
scroll to position [200, 0]
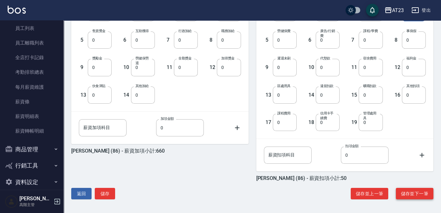
type input "50"
click at [398, 193] on button "儲存並下一筆" at bounding box center [415, 194] width 38 height 12
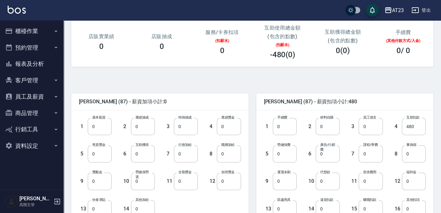
scroll to position [87, 0]
click at [106, 124] on input "0" at bounding box center [100, 125] width 24 height 17
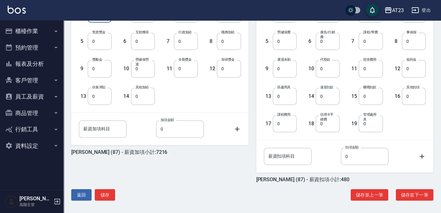
scroll to position [200, 0]
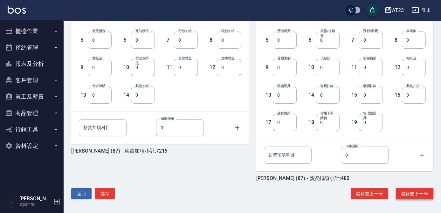
type input "7216"
drag, startPoint x: 415, startPoint y: 199, endPoint x: 416, endPoint y: 193, distance: 5.7
click at [415, 198] on button "儲存並下一筆" at bounding box center [415, 194] width 38 height 12
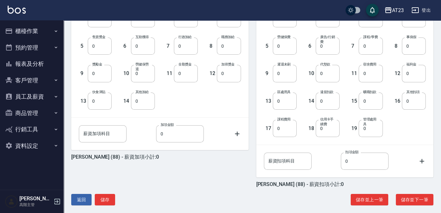
scroll to position [200, 0]
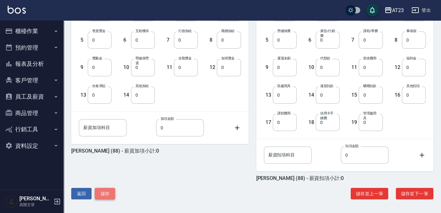
click at [112, 189] on button "儲存" at bounding box center [105, 194] width 20 height 12
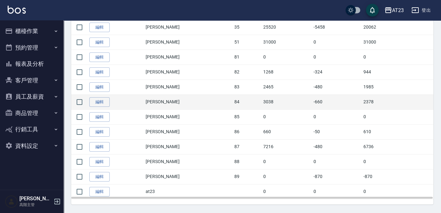
scroll to position [392, 0]
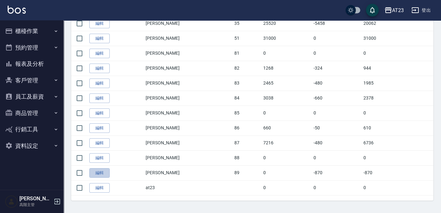
click at [107, 169] on link "編輯" at bounding box center [99, 173] width 20 height 10
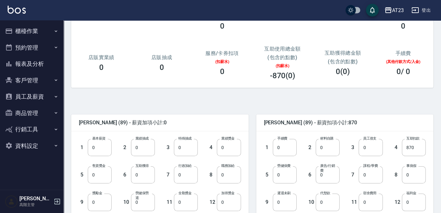
scroll to position [116, 0]
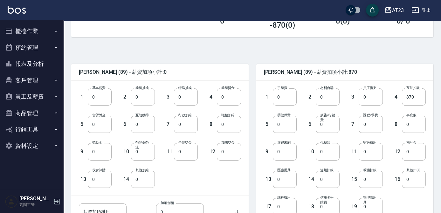
click at [142, 100] on input "0" at bounding box center [143, 96] width 24 height 17
type input "1428"
click at [418, 96] on input "870" at bounding box center [414, 96] width 24 height 17
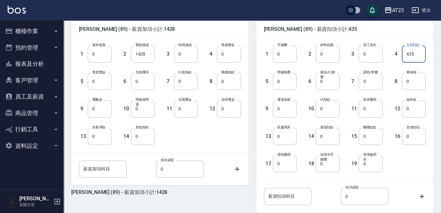
scroll to position [200, 0]
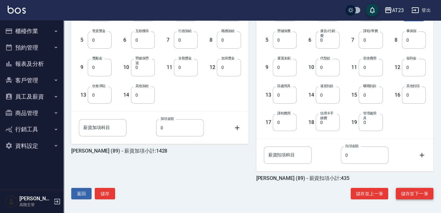
type input "435"
click at [404, 189] on button "儲存並下一筆" at bounding box center [415, 194] width 38 height 12
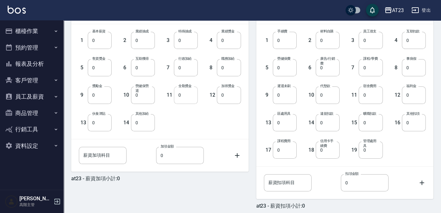
scroll to position [173, 0]
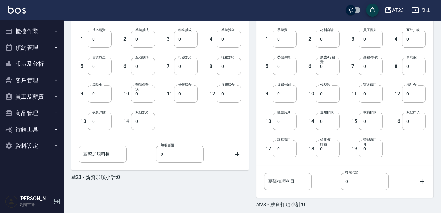
click at [43, 96] on button "員工及薪資" at bounding box center [32, 96] width 59 height 17
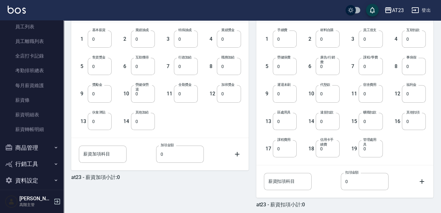
scroll to position [94, 0]
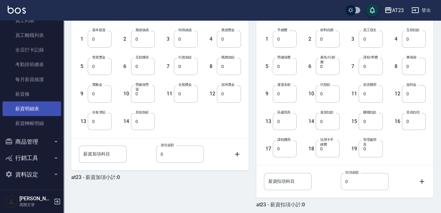
click at [39, 110] on link "薪資明細表" at bounding box center [32, 109] width 59 height 15
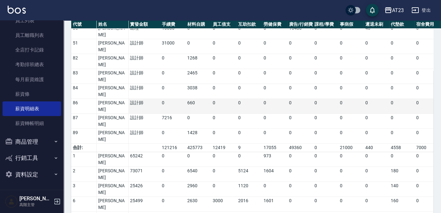
scroll to position [254, 0]
